Goal: Contribute content: Contribute content

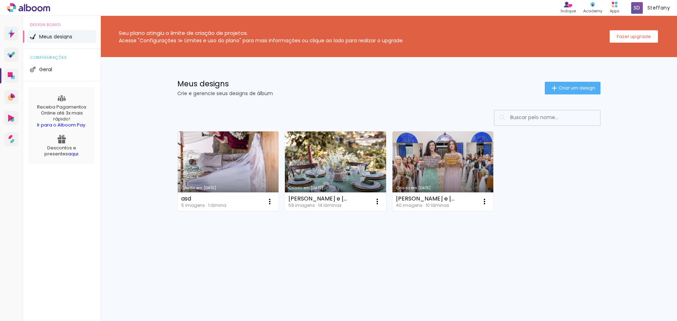
click at [239, 153] on link "Criado em [DATE]" at bounding box center [228, 172] width 101 height 80
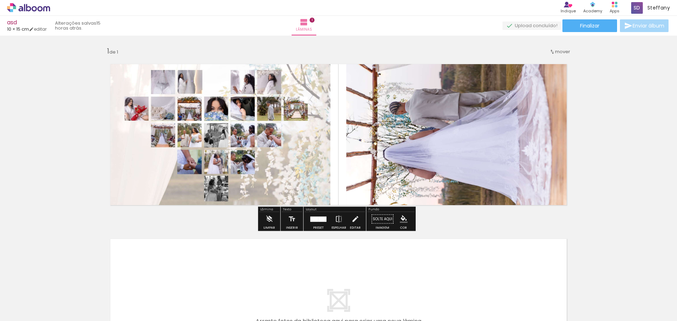
click at [21, 308] on span "Adicionar Fotos" at bounding box center [24, 312] width 21 height 8
click at [0, 0] on input "file" at bounding box center [0, 0] width 0 height 0
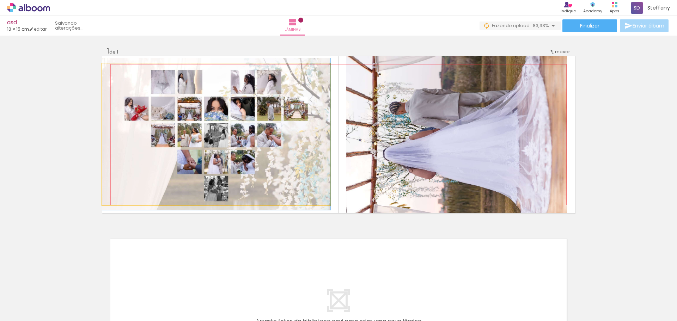
click at [302, 182] on quentale-photo at bounding box center [216, 135] width 228 height 142
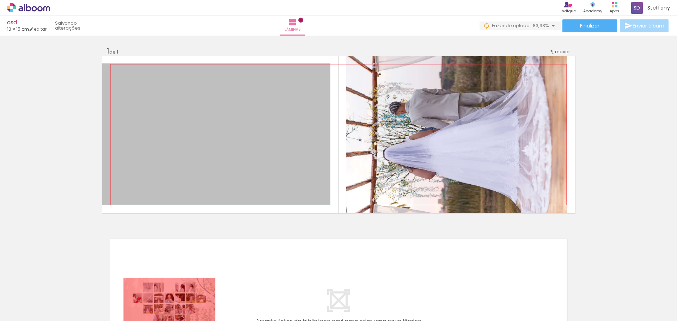
drag, startPoint x: 305, startPoint y: 174, endPoint x: 167, endPoint y: 307, distance: 191.4
click at [167, 307] on quentale-workspace at bounding box center [338, 160] width 677 height 321
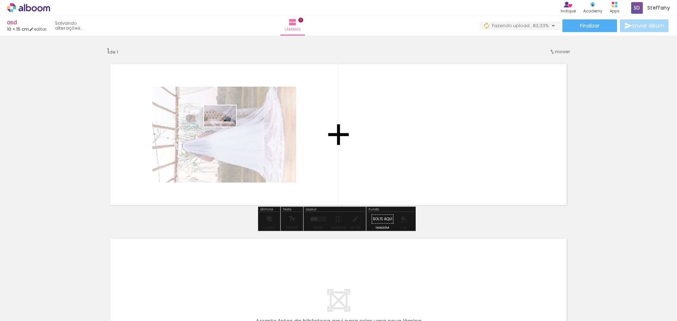
drag, startPoint x: 269, startPoint y: 306, endPoint x: 225, endPoint y: 127, distance: 184.7
click at [225, 127] on quentale-workspace at bounding box center [338, 160] width 677 height 321
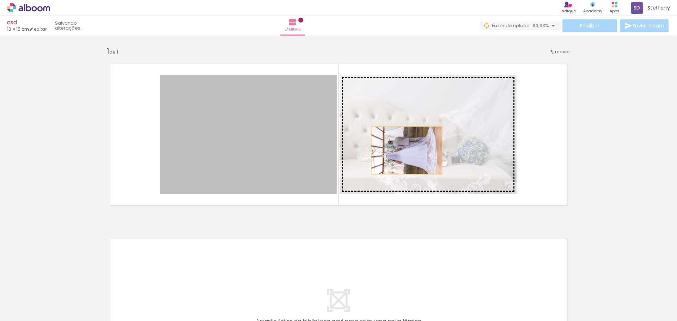
drag, startPoint x: 260, startPoint y: 136, endPoint x: 404, endPoint y: 151, distance: 145.0
click at [0, 0] on slot at bounding box center [0, 0] width 0 height 0
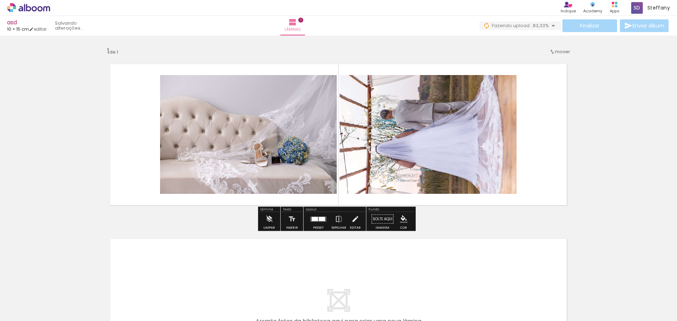
click at [279, 156] on quentale-photo at bounding box center [248, 134] width 177 height 119
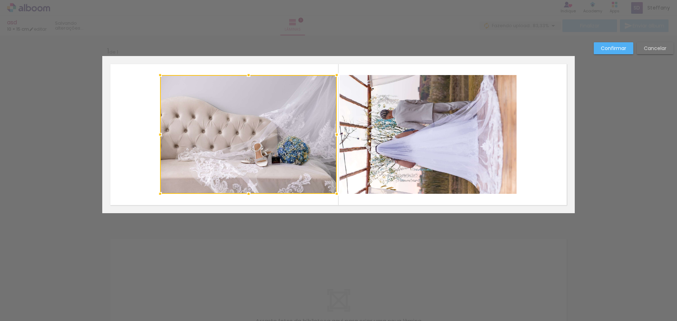
click at [628, 49] on paper-button "Confirmar" at bounding box center [614, 48] width 40 height 12
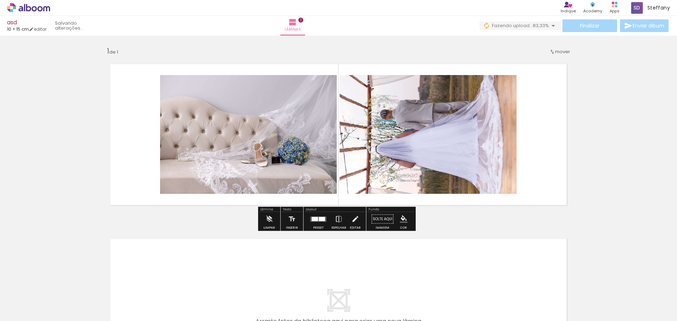
click at [316, 219] on div at bounding box center [315, 219] width 6 height 4
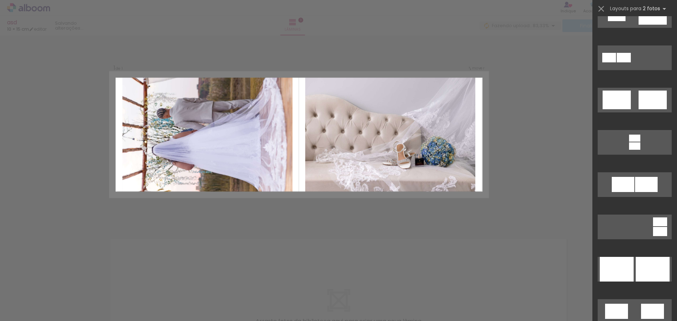
scroll to position [247, 0]
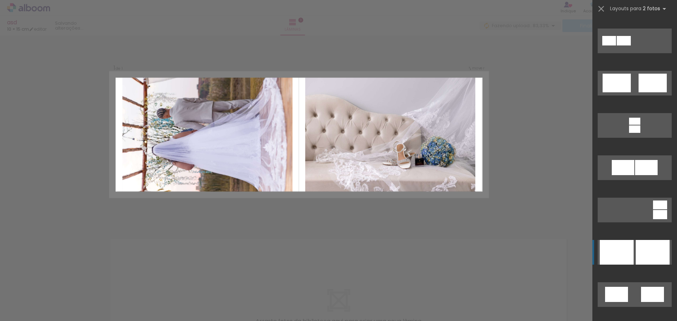
click at [647, 254] on div at bounding box center [653, 252] width 34 height 25
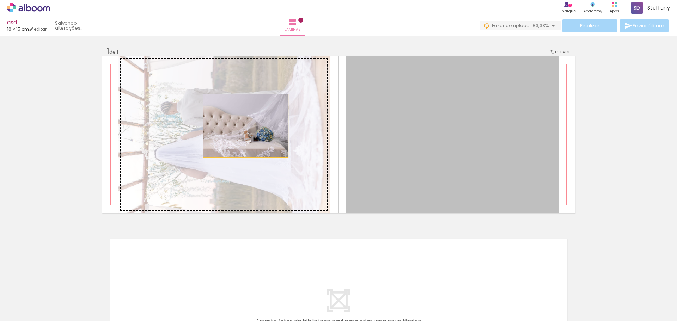
drag, startPoint x: 517, startPoint y: 158, endPoint x: 243, endPoint y: 126, distance: 275.7
click at [0, 0] on slot at bounding box center [0, 0] width 0 height 0
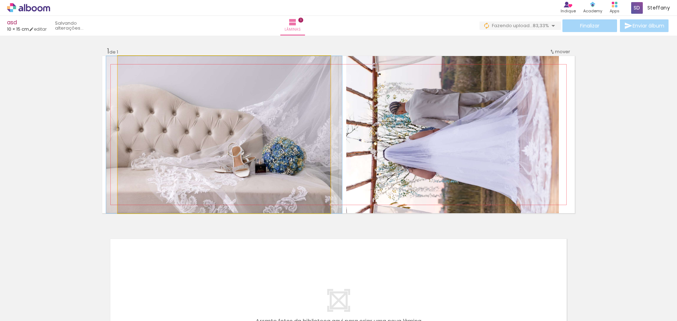
click at [295, 143] on quentale-photo at bounding box center [224, 134] width 213 height 157
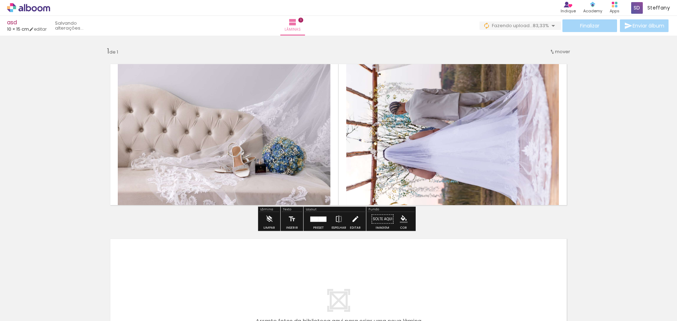
click at [351, 224] on iron-icon at bounding box center [355, 219] width 8 height 14
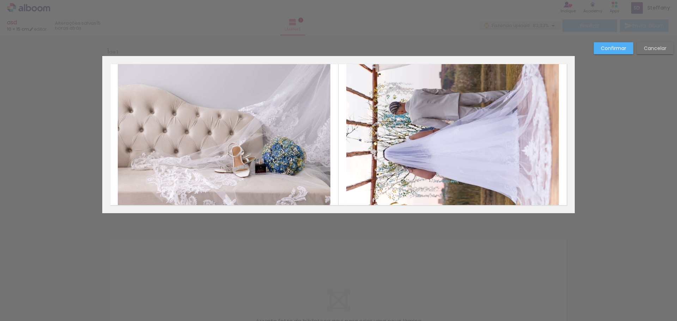
click at [164, 148] on quentale-photo at bounding box center [224, 134] width 213 height 157
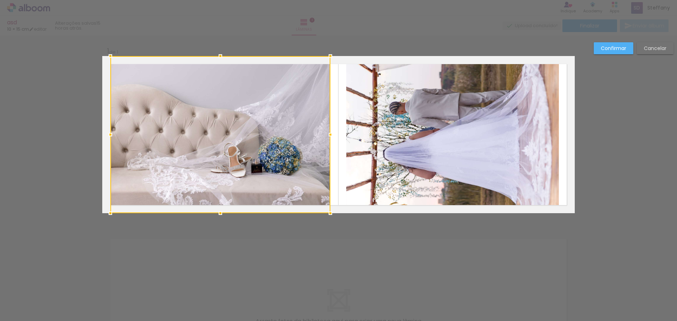
drag, startPoint x: 115, startPoint y: 136, endPoint x: 108, endPoint y: 135, distance: 7.5
click at [108, 135] on div at bounding box center [110, 135] width 14 height 14
click at [515, 143] on quentale-photo at bounding box center [453, 134] width 213 height 157
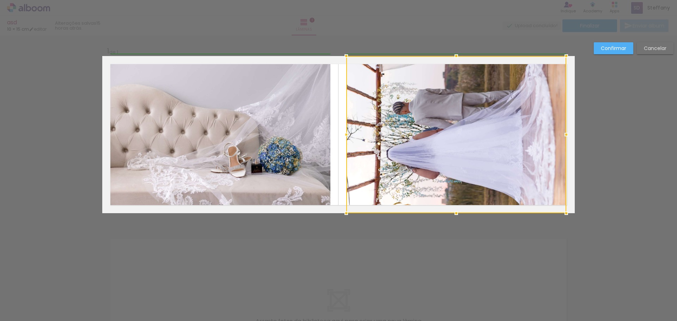
drag, startPoint x: 556, startPoint y: 135, endPoint x: 562, endPoint y: 135, distance: 6.4
click at [562, 135] on div at bounding box center [567, 135] width 14 height 14
click at [651, 161] on div "Confirmar Cancelar" at bounding box center [338, 219] width 677 height 367
click at [632, 161] on div "Confirmar Cancelar" at bounding box center [338, 219] width 677 height 367
click at [623, 161] on div "Confirmar Cancelar" at bounding box center [338, 219] width 677 height 367
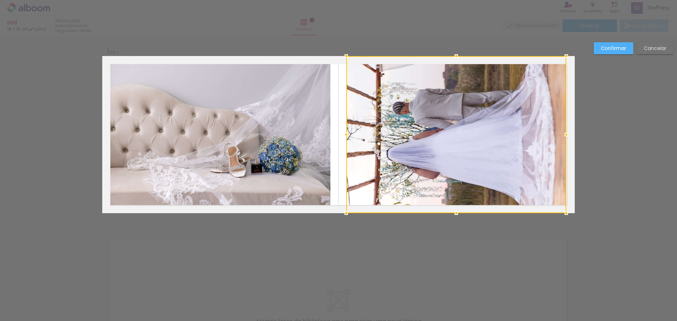
click at [284, 107] on quentale-photo at bounding box center [220, 134] width 220 height 157
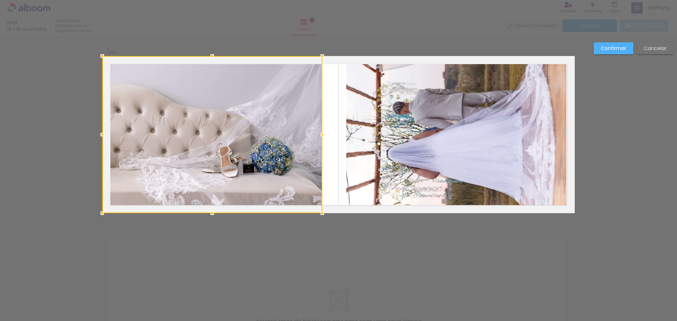
drag, startPoint x: 249, startPoint y: 112, endPoint x: 227, endPoint y: 102, distance: 23.8
click at [227, 102] on div at bounding box center [212, 134] width 220 height 157
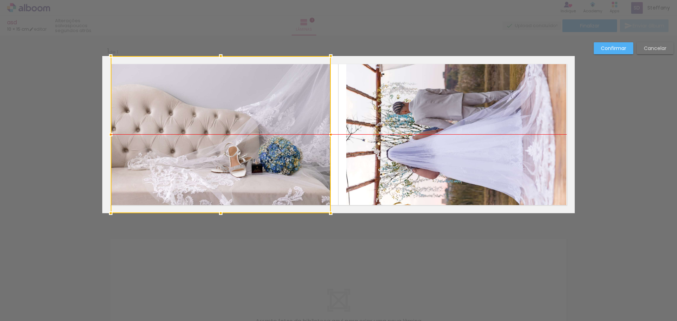
drag, startPoint x: 214, startPoint y: 146, endPoint x: 222, endPoint y: 146, distance: 8.5
click at [222, 146] on div at bounding box center [221, 134] width 220 height 157
click at [309, 262] on div "Confirmar Cancelar" at bounding box center [338, 219] width 677 height 367
click at [0, 0] on slot "Confirmar" at bounding box center [0, 0] width 0 height 0
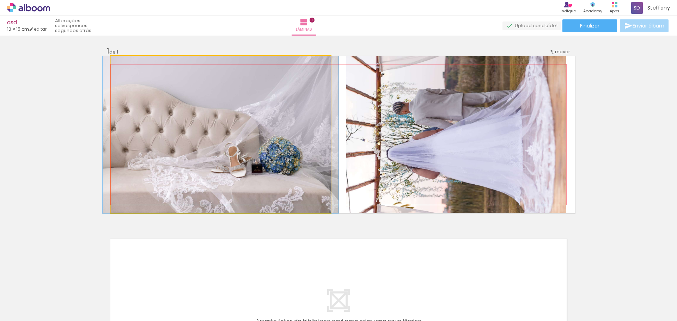
click at [268, 159] on quentale-photo at bounding box center [221, 134] width 220 height 157
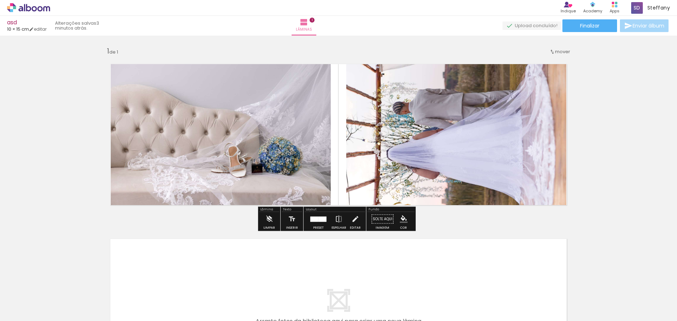
click at [648, 195] on div "Inserir lâmina 1 de 1" at bounding box center [338, 213] width 677 height 350
